Goal: Task Accomplishment & Management: Use online tool/utility

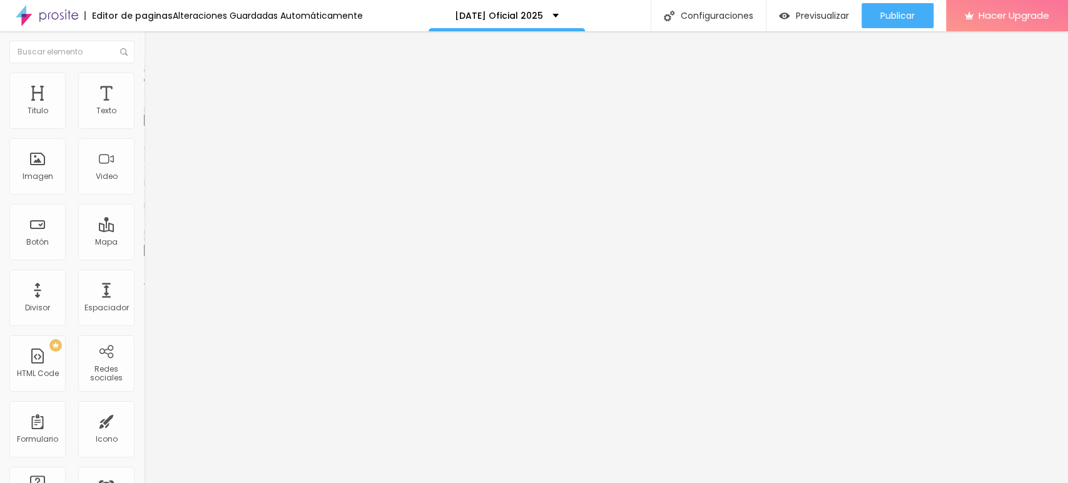
click at [155, 85] on span "Estilo" at bounding box center [164, 81] width 19 height 11
type input "80"
type input "85"
drag, startPoint x: 98, startPoint y: 134, endPoint x: 110, endPoint y: 133, distance: 12.0
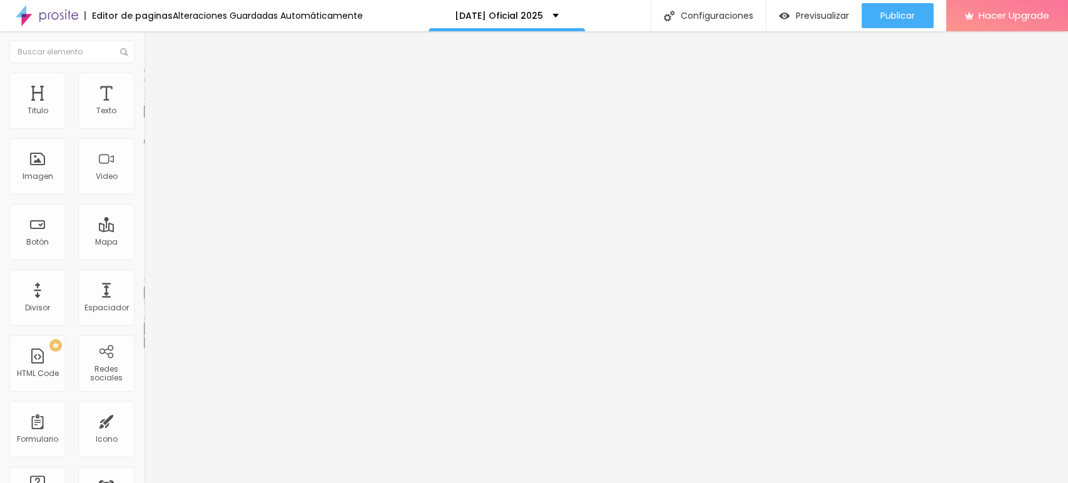
type input "85"
click at [144, 128] on input "range" at bounding box center [184, 123] width 81 height 10
click at [155, 86] on span "Estilo" at bounding box center [164, 81] width 19 height 11
type input "80"
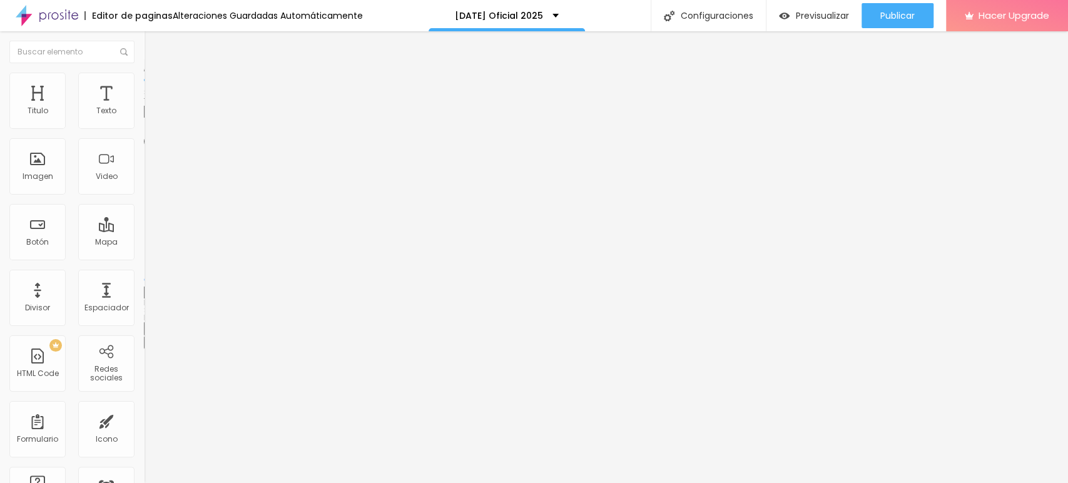
type input "85"
drag, startPoint x: 101, startPoint y: 131, endPoint x: 111, endPoint y: 129, distance: 10.8
type input "85"
click at [144, 128] on input "range" at bounding box center [184, 123] width 81 height 10
click at [144, 78] on img at bounding box center [149, 78] width 11 height 11
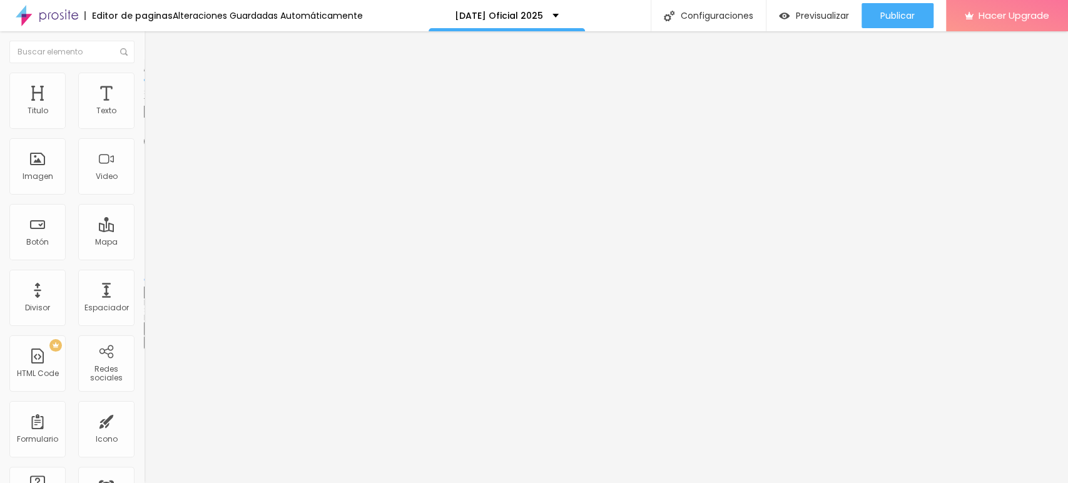
type input "80"
type input "85"
type input "90"
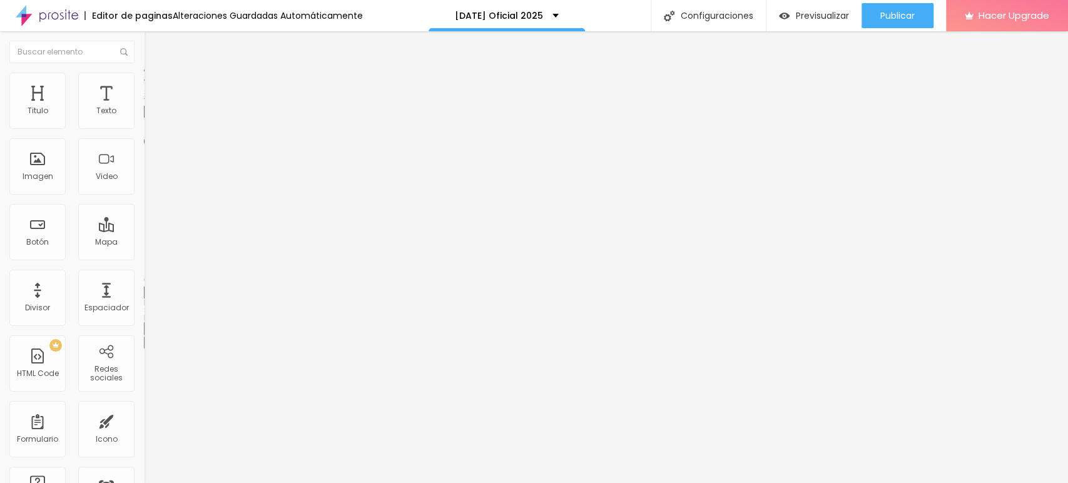
type input "90"
type input "85"
drag, startPoint x: 99, startPoint y: 133, endPoint x: 112, endPoint y: 132, distance: 12.5
type input "85"
click at [144, 128] on input "range" at bounding box center [184, 123] width 81 height 10
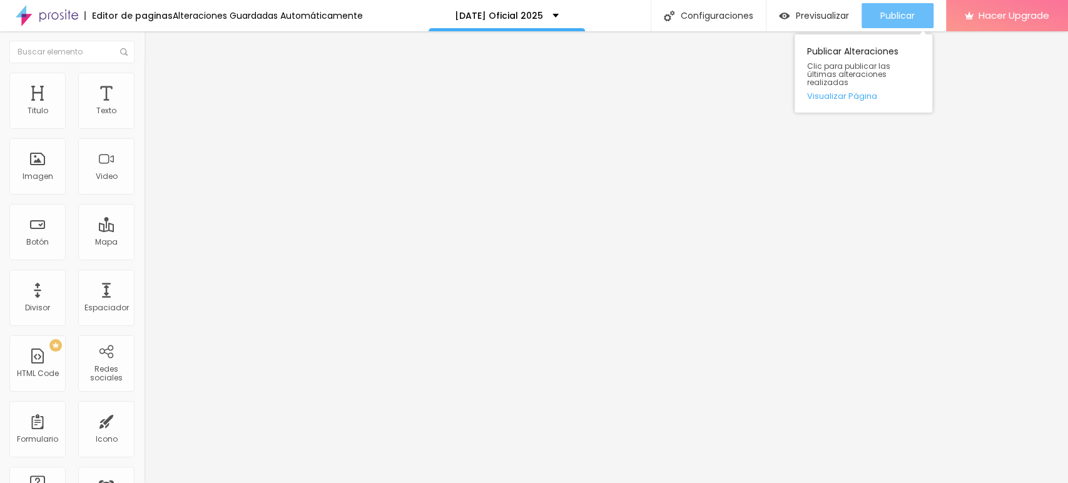
click at [889, 23] on div "Publicar" at bounding box center [897, 15] width 34 height 25
